Goal: Task Accomplishment & Management: Use online tool/utility

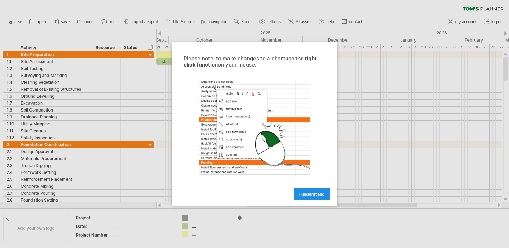
click at [311, 193] on span "I understand" at bounding box center [312, 194] width 26 height 5
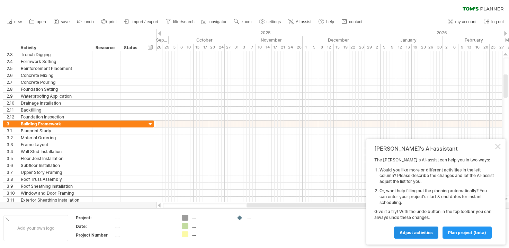
click at [429, 231] on span "Adjust activities" at bounding box center [416, 232] width 33 height 5
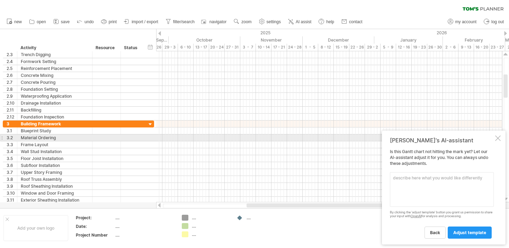
click at [498, 139] on div at bounding box center [499, 138] width 6 height 6
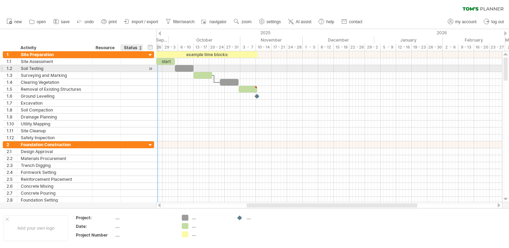
click at [148, 69] on div at bounding box center [150, 68] width 7 height 7
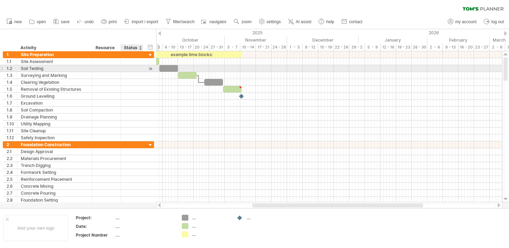
click at [148, 69] on div at bounding box center [150, 68] width 7 height 7
click at [151, 69] on div at bounding box center [150, 68] width 7 height 7
click at [149, 68] on div at bounding box center [150, 68] width 7 height 7
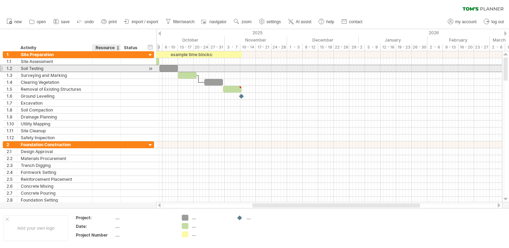
click at [121, 69] on div at bounding box center [132, 68] width 23 height 7
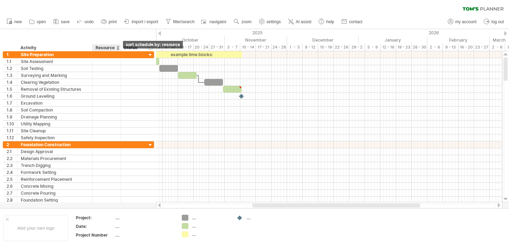
click at [118, 49] on div at bounding box center [117, 47] width 3 height 7
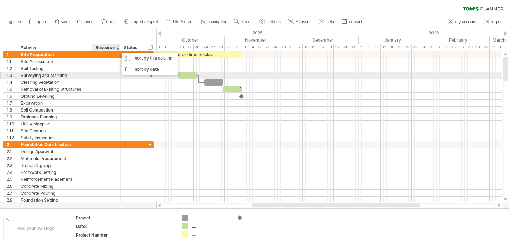
click at [90, 75] on div at bounding box center [91, 75] width 3 height 7
click at [108, 76] on div at bounding box center [106, 75] width 21 height 7
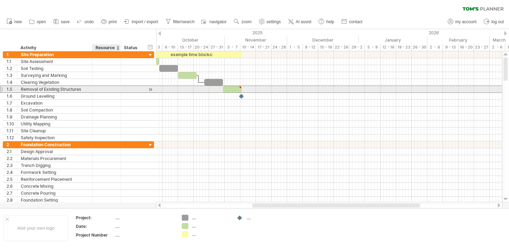
click at [113, 90] on div at bounding box center [106, 89] width 21 height 7
type textarea "**********"
click at [228, 88] on div at bounding box center [232, 89] width 19 height 7
click at [152, 89] on div at bounding box center [150, 89] width 7 height 7
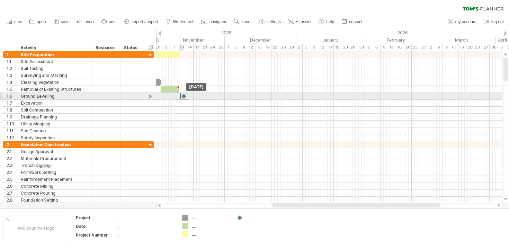
drag, startPoint x: 178, startPoint y: 95, endPoint x: 182, endPoint y: 95, distance: 4.2
click at [182, 95] on div at bounding box center [185, 96] width 8 height 7
drag, startPoint x: 183, startPoint y: 95, endPoint x: 178, endPoint y: 95, distance: 4.2
click at [181, 95] on div at bounding box center [185, 96] width 8 height 7
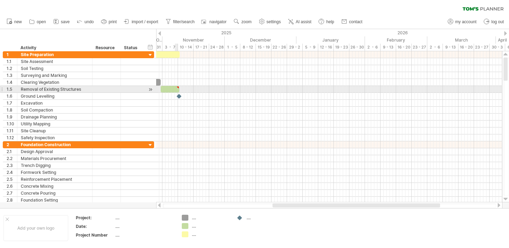
click at [176, 89] on div at bounding box center [170, 89] width 19 height 7
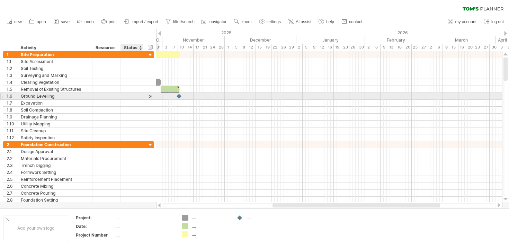
click at [149, 98] on div at bounding box center [150, 96] width 7 height 7
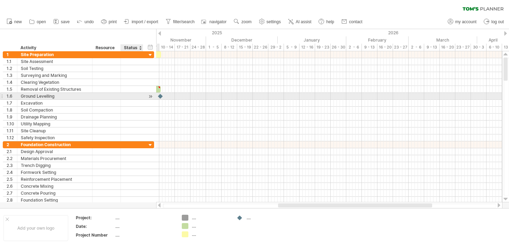
click at [149, 98] on div at bounding box center [150, 96] width 7 height 7
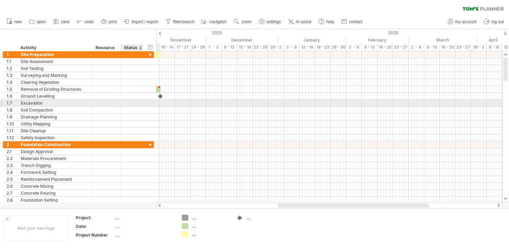
click at [149, 102] on div "**********" at bounding box center [78, 103] width 151 height 7
click at [149, 103] on div "**********" at bounding box center [78, 102] width 151 height 7
click at [44, 103] on div "Excavation" at bounding box center [55, 103] width 68 height 7
type input "**********"
